Goal: Information Seeking & Learning: Learn about a topic

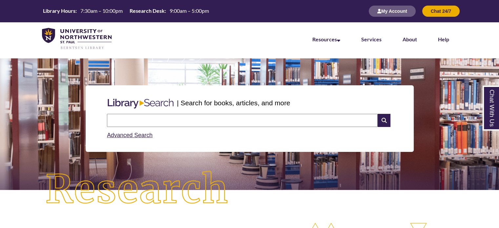
click at [230, 119] on input "text" at bounding box center [242, 120] width 271 height 13
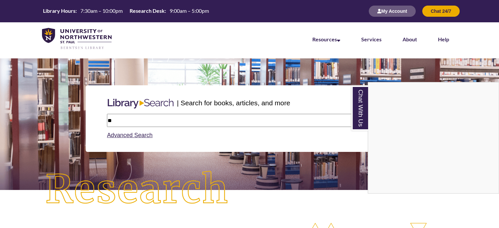
type input "*"
type input "**********"
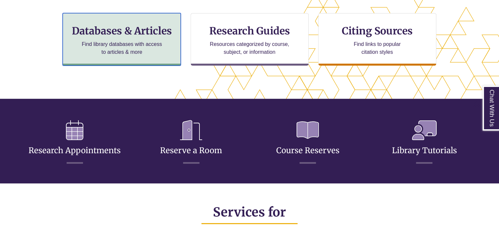
click at [117, 52] on p "Find library databases with access to articles & more" at bounding box center [122, 48] width 86 height 16
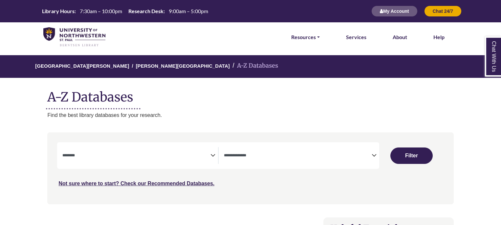
select select "Database Subject Filter"
select select "Database Types Filter"
select select "Database Subject Filter"
select select "Database Types Filter"
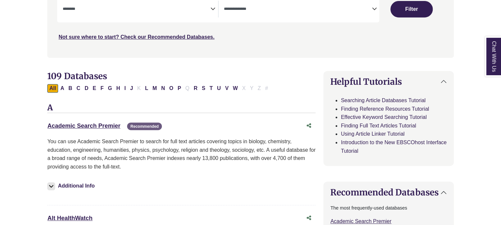
scroll to position [164, 0]
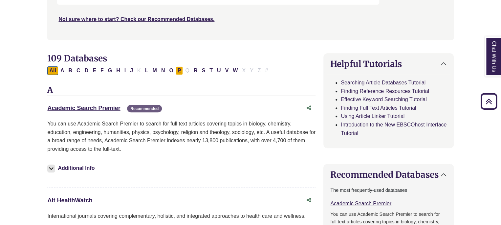
click at [177, 71] on button "P" at bounding box center [179, 70] width 8 height 9
select select "Database Subject Filter"
select select "Database Types Filter"
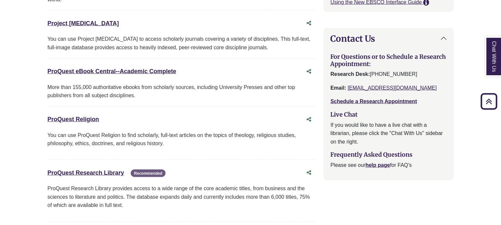
scroll to position [656, 0]
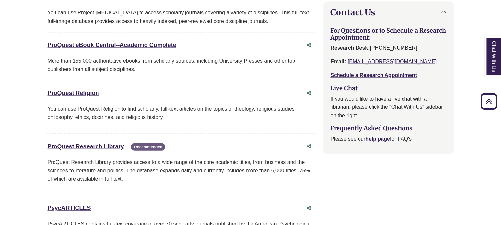
click at [96, 136] on div "P PebbleGo This link opens in a new window For K-12 For K-12 PebbleGo: Covers t…" at bounding box center [181, 14] width 268 height 843
click at [92, 143] on link "ProQuest Research Library This link opens in a new window" at bounding box center [85, 146] width 76 height 7
